Goal: Information Seeking & Learning: Learn about a topic

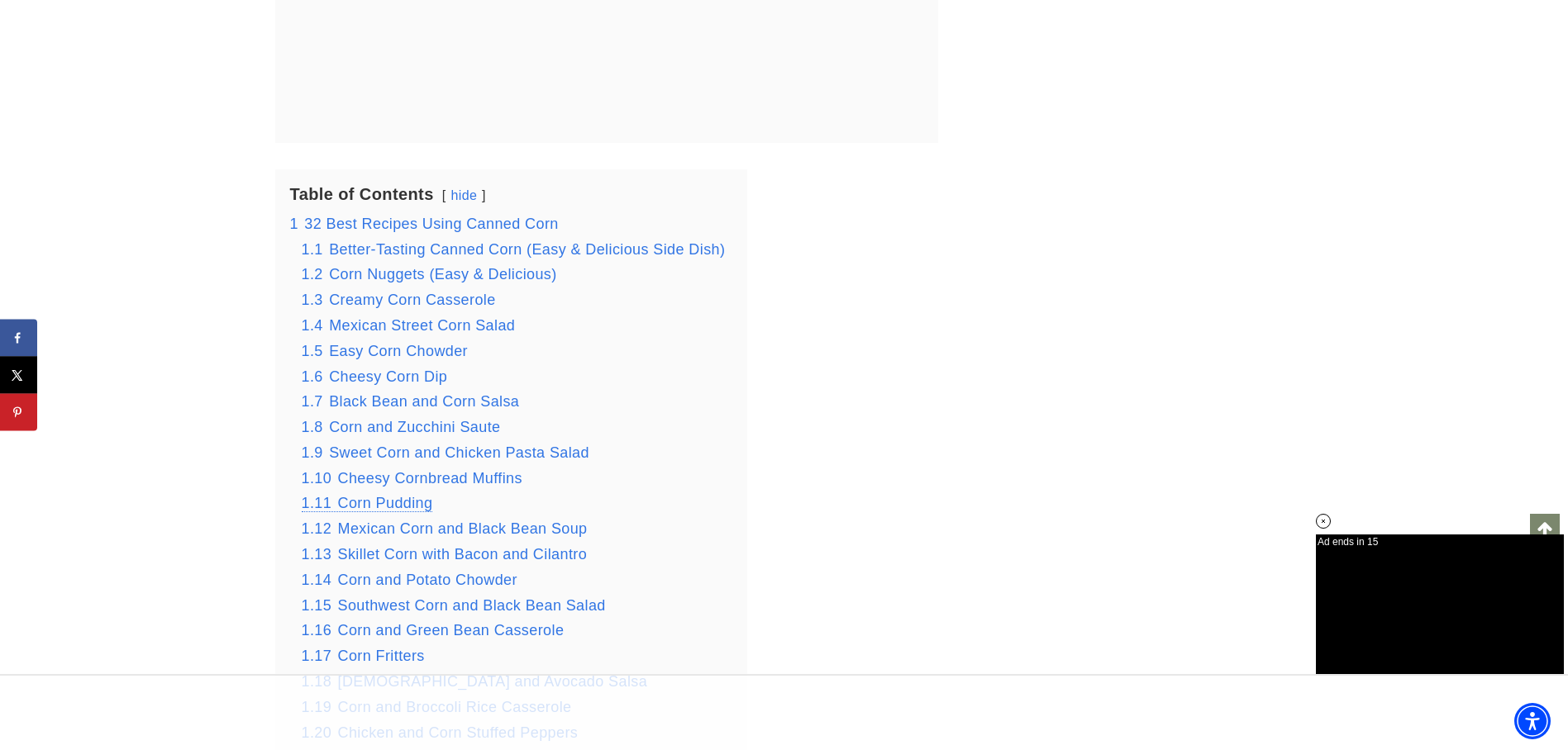
click at [368, 511] on span "Corn Pudding" at bounding box center [385, 503] width 95 height 16
